Goal: Information Seeking & Learning: Understand process/instructions

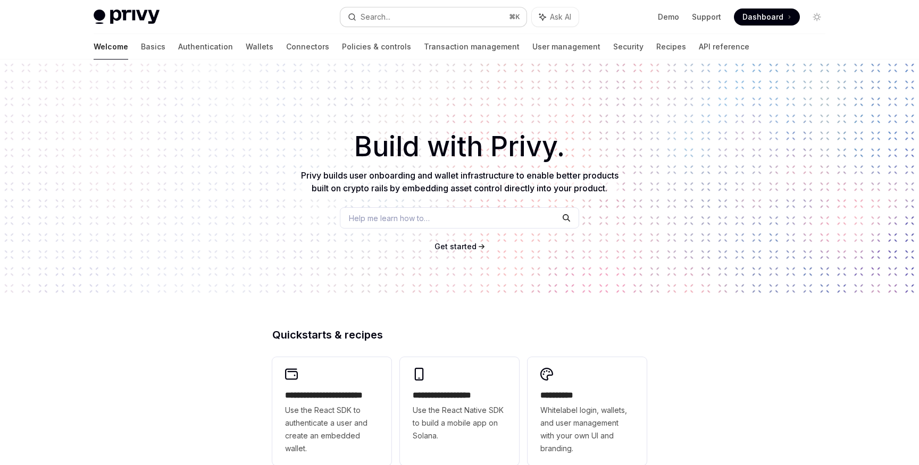
click at [414, 20] on button "Search... ⌘ K" at bounding box center [433, 16] width 186 height 19
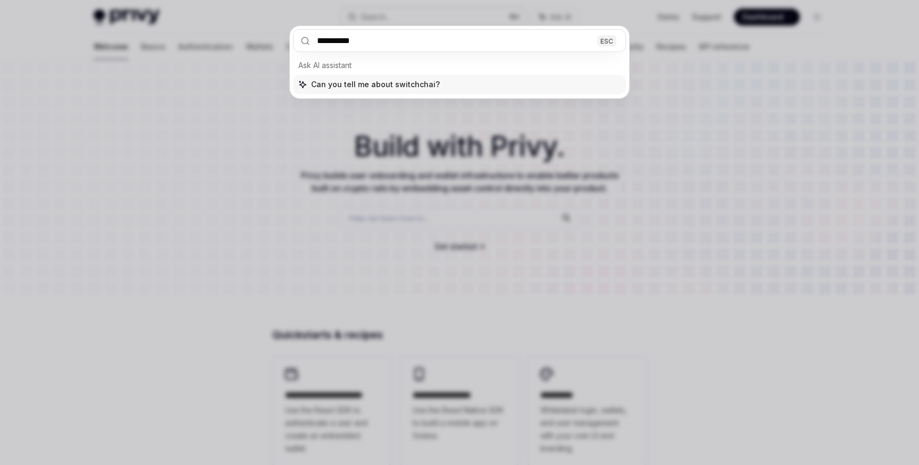
type input "**********"
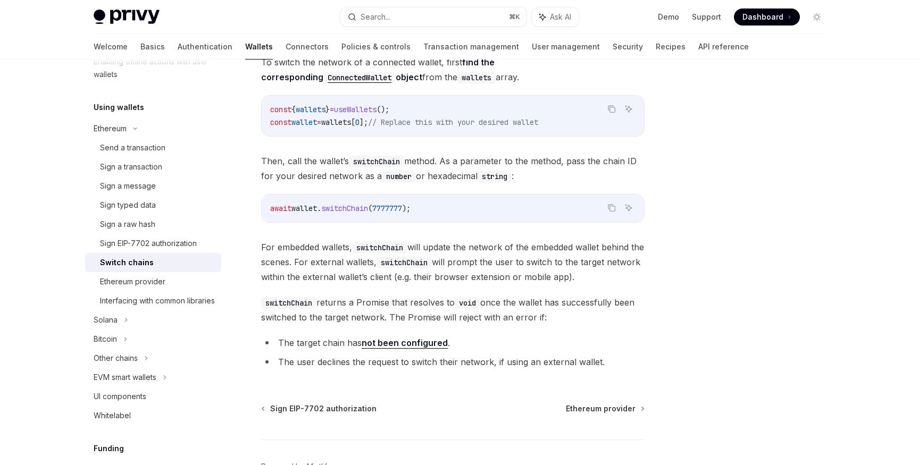
scroll to position [133, 0]
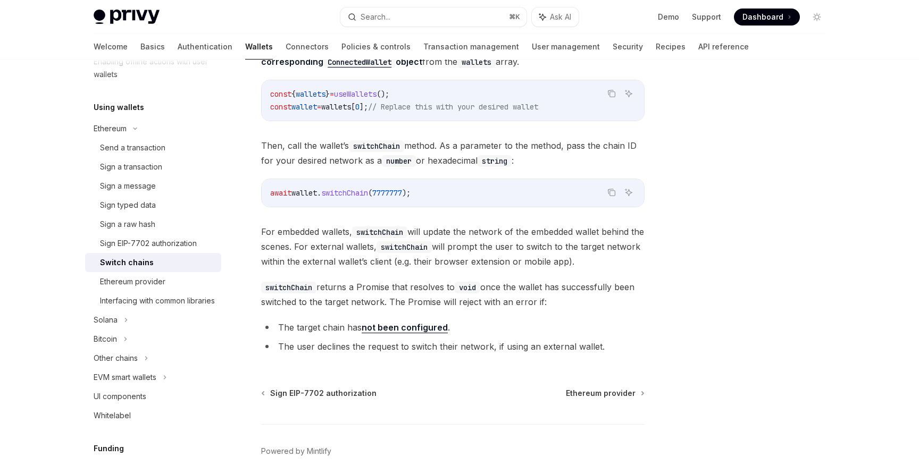
click at [415, 330] on link "not been configured" at bounding box center [405, 327] width 86 height 11
click at [389, 331] on link "not been configured" at bounding box center [405, 327] width 86 height 11
type textarea "*"
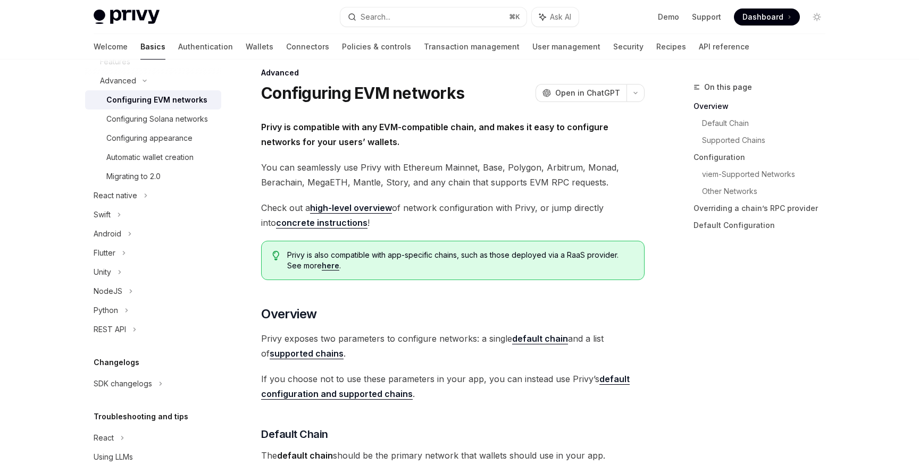
scroll to position [15, 0]
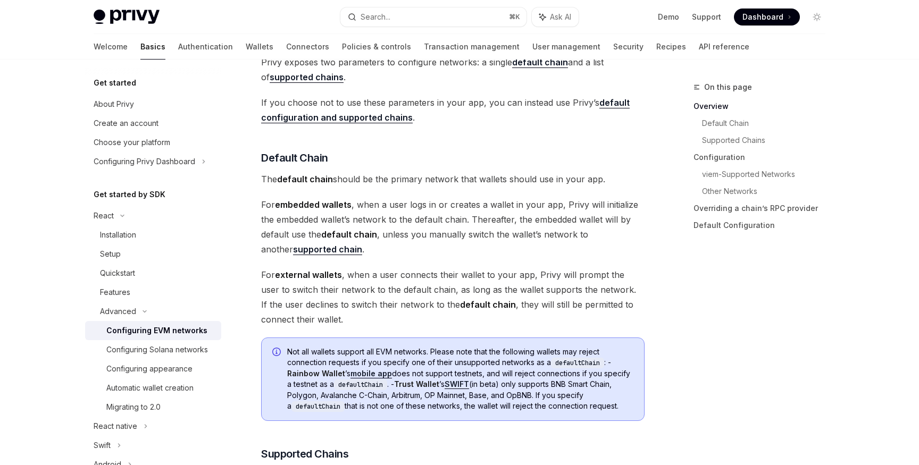
scroll to position [168, 0]
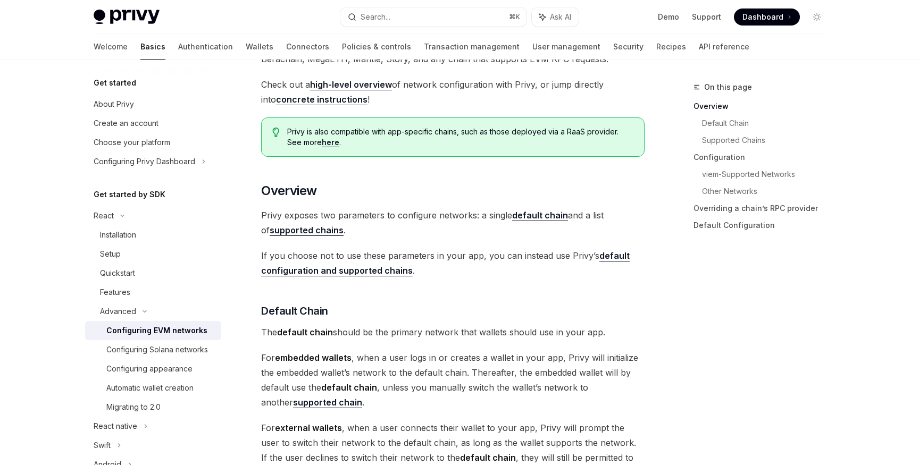
click at [298, 228] on strong "supported chains" at bounding box center [307, 230] width 74 height 11
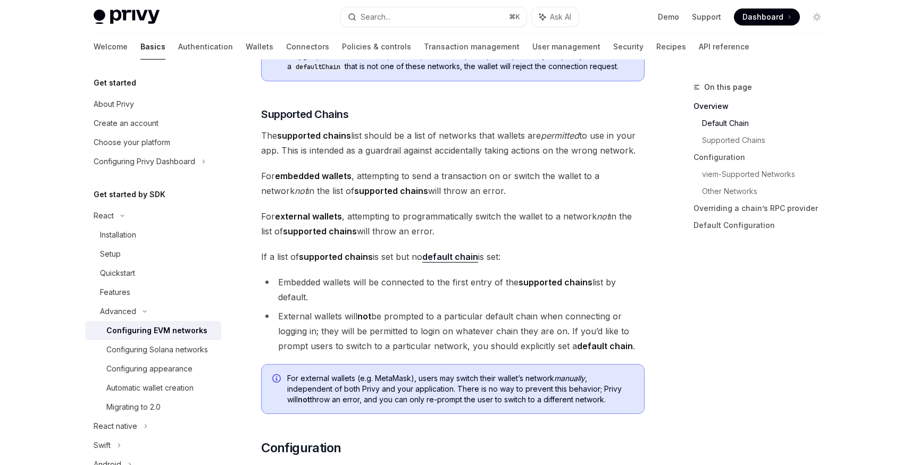
scroll to position [656, 0]
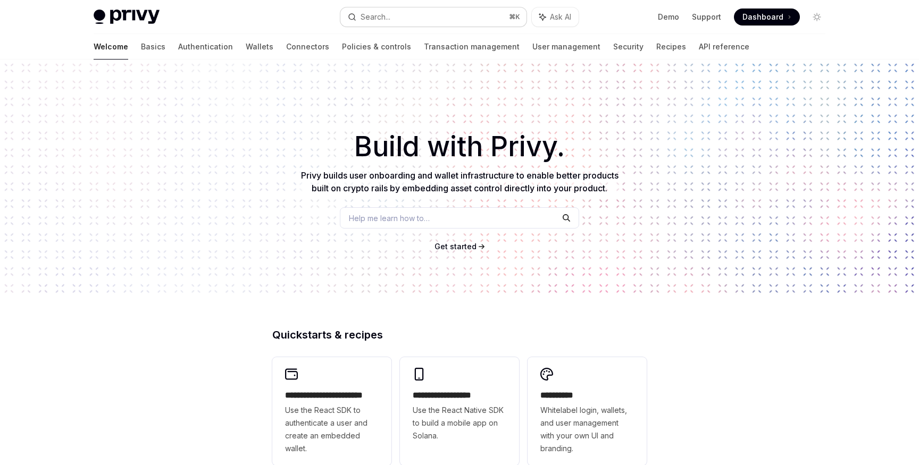
click at [416, 19] on button "Search... ⌘ K" at bounding box center [433, 16] width 186 height 19
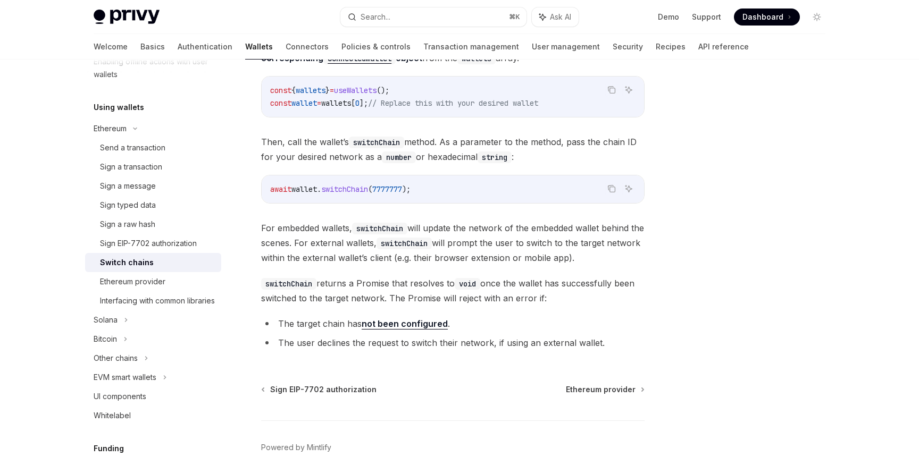
scroll to position [138, 0]
click at [349, 348] on li "The user declines the request to switch their network, if using an external wal…" at bounding box center [452, 341] width 383 height 15
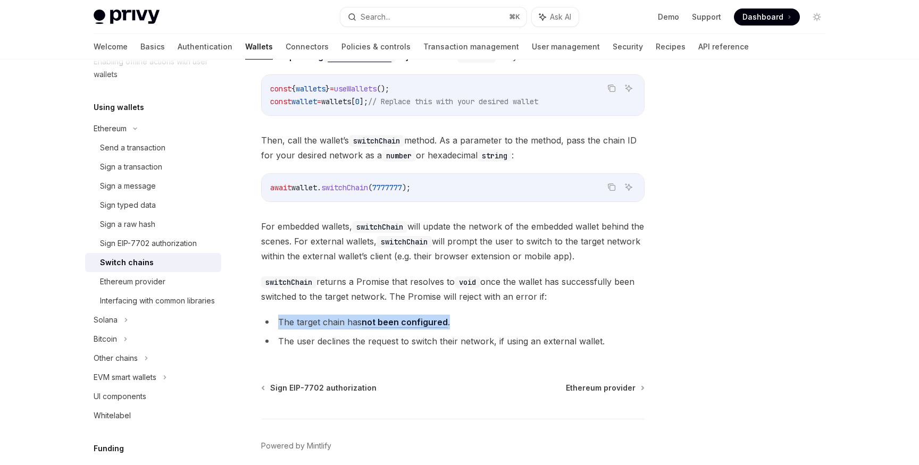
drag, startPoint x: 278, startPoint y: 323, endPoint x: 448, endPoint y: 320, distance: 169.6
click at [448, 320] on li "The target chain has not been configured ." at bounding box center [452, 322] width 383 height 15
click at [488, 309] on div "To switch the network of a connected wallet, first find the corresponding Conne…" at bounding box center [452, 193] width 383 height 319
click at [148, 178] on link "Sign a message" at bounding box center [153, 186] width 136 height 19
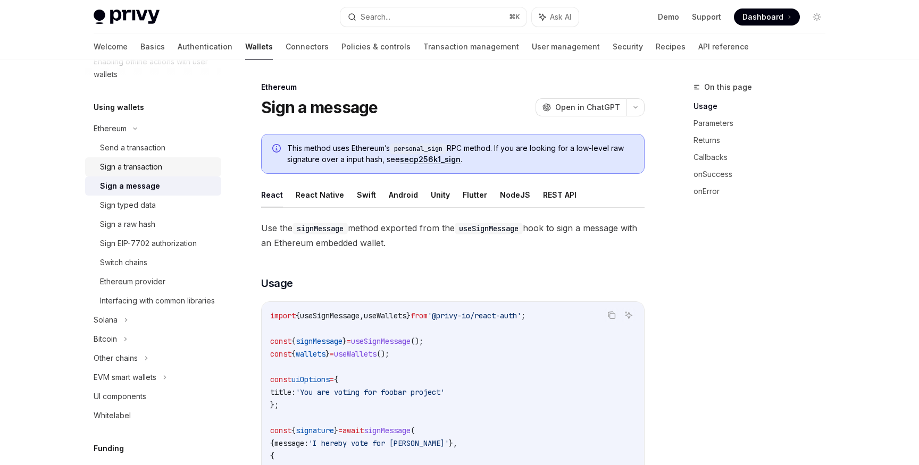
click at [162, 170] on div "Sign a transaction" at bounding box center [131, 167] width 62 height 13
type textarea "*"
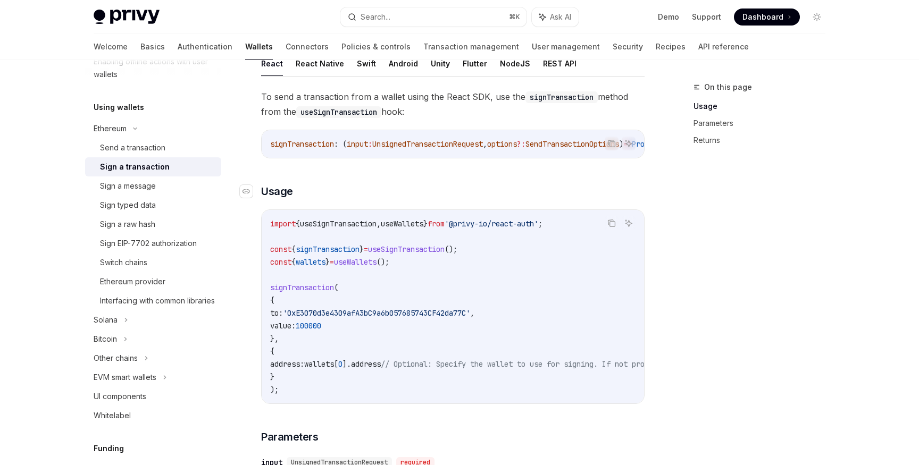
scroll to position [84, 0]
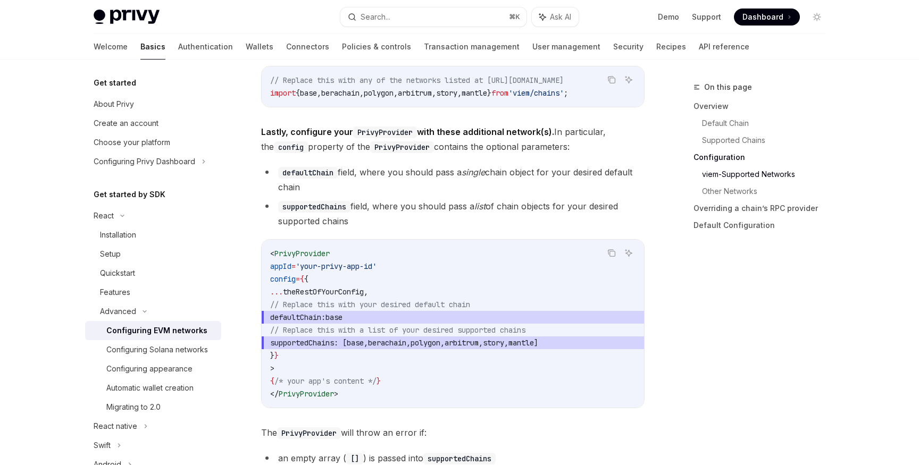
scroll to position [1295, 0]
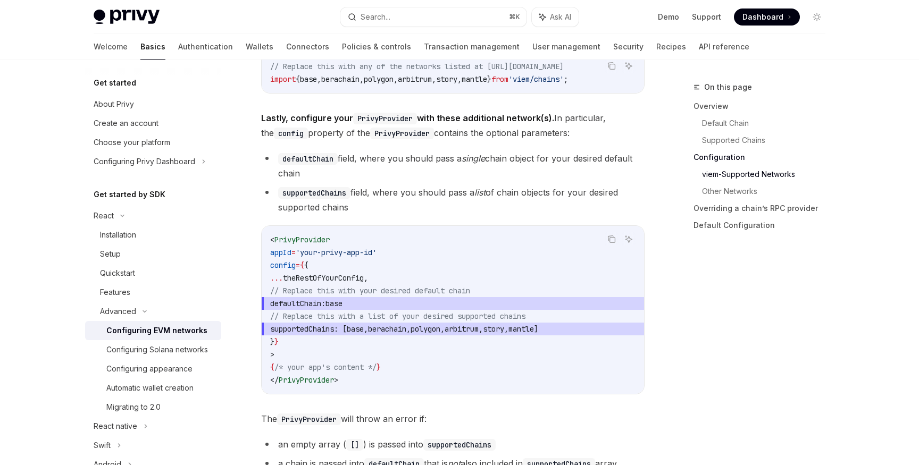
click at [325, 305] on span "defaultChain:" at bounding box center [297, 304] width 55 height 10
click at [287, 245] on span "PrivyProvider" at bounding box center [301, 240] width 55 height 10
copy span "PrivyProvider"
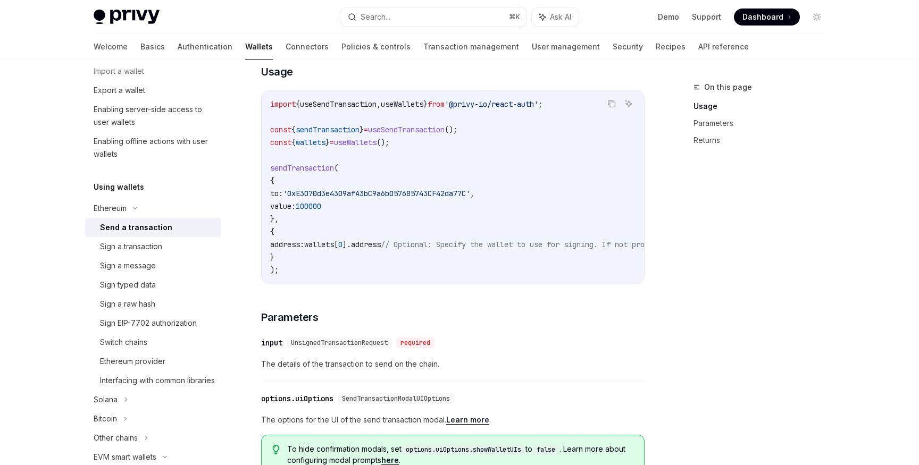
scroll to position [204, 0]
